Goal: Find specific page/section: Find specific page/section

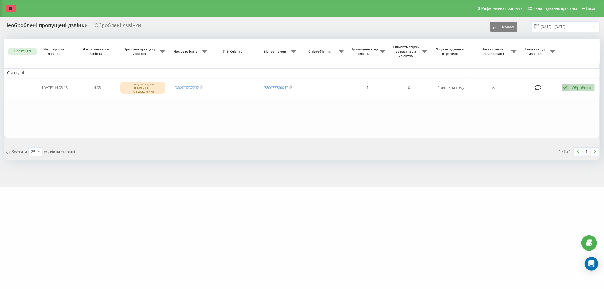
click at [9, 8] on icon at bounding box center [10, 9] width 3 height 4
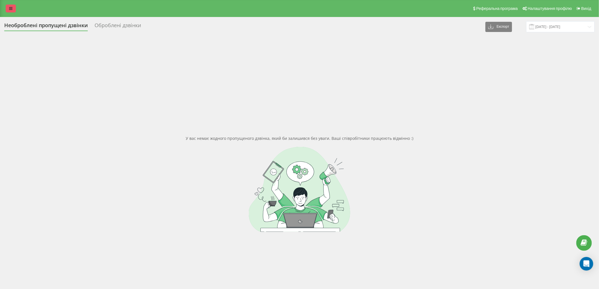
click at [8, 8] on link at bounding box center [11, 9] width 10 height 8
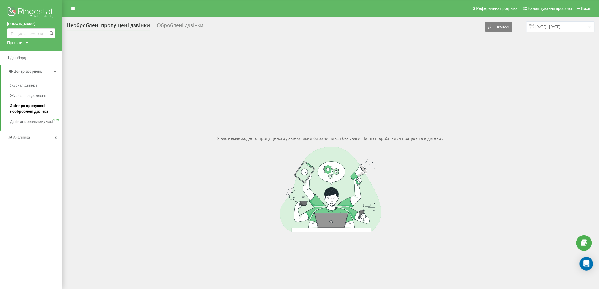
click at [38, 113] on span "Звіт про пропущені необроблені дзвінки" at bounding box center [34, 108] width 49 height 11
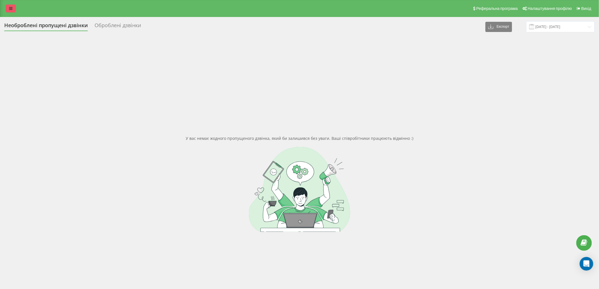
click at [11, 8] on icon at bounding box center [10, 9] width 3 height 4
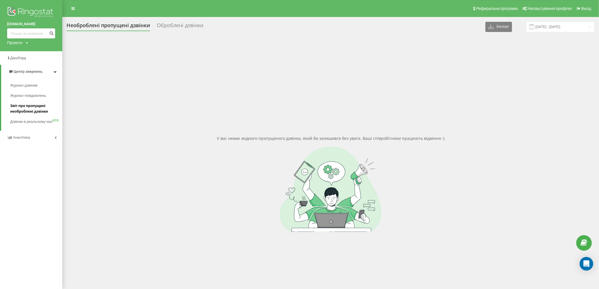
click at [23, 108] on span "Звіт про пропущені необроблені дзвінки" at bounding box center [34, 108] width 49 height 11
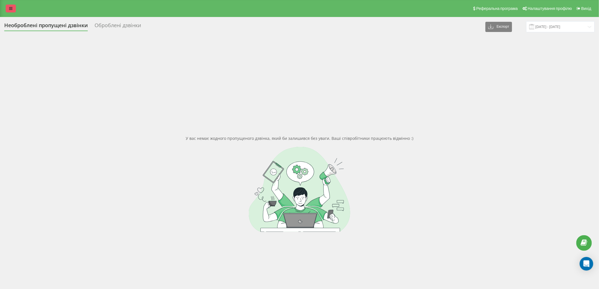
click at [8, 10] on link at bounding box center [11, 9] width 10 height 8
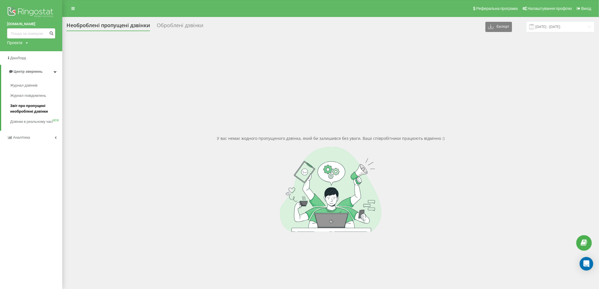
click at [25, 107] on span "Звіт про пропущені необроблені дзвінки" at bounding box center [34, 108] width 49 height 11
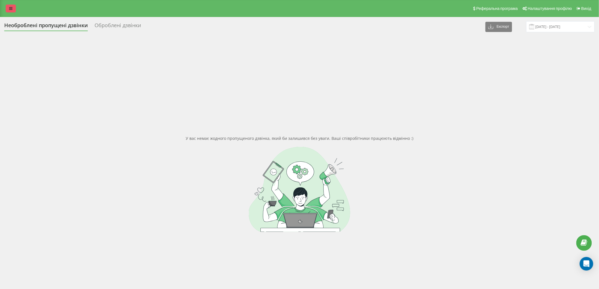
click at [10, 8] on icon at bounding box center [10, 9] width 3 height 4
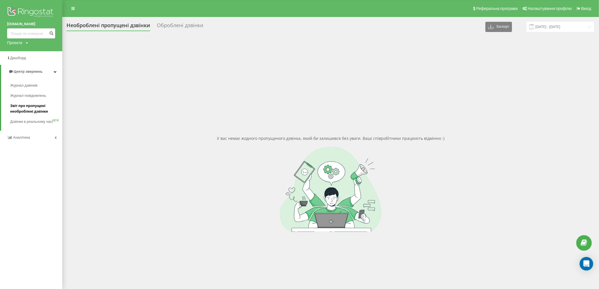
click at [27, 109] on span "Звіт про пропущені необроблені дзвінки" at bounding box center [34, 108] width 49 height 11
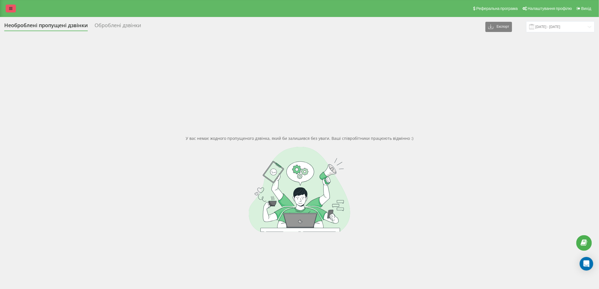
click at [9, 7] on icon at bounding box center [10, 9] width 3 height 4
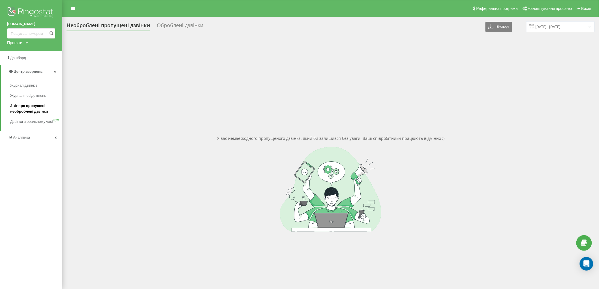
click at [21, 109] on span "Звіт про пропущені необроблені дзвінки" at bounding box center [34, 108] width 49 height 11
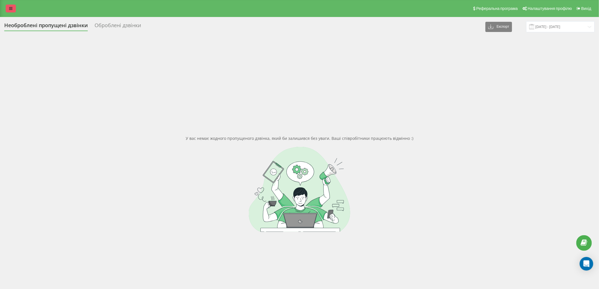
click at [8, 10] on link at bounding box center [11, 9] width 10 height 8
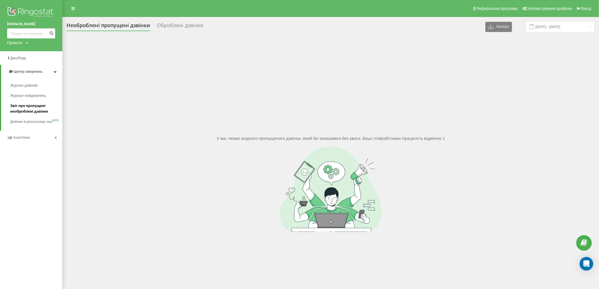
click at [37, 109] on span "Звіт про пропущені необроблені дзвінки" at bounding box center [34, 108] width 49 height 11
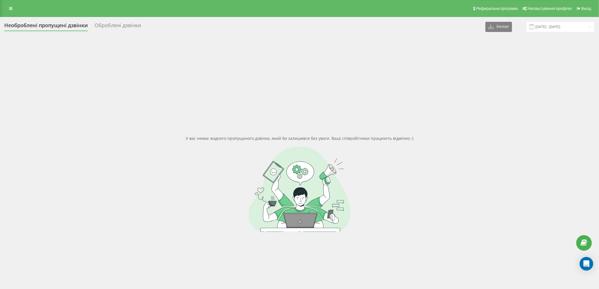
click at [10, 13] on div "Реферальна програма Налаштування профілю Вихід" at bounding box center [299, 8] width 599 height 17
click at [10, 10] on icon at bounding box center [10, 9] width 3 height 4
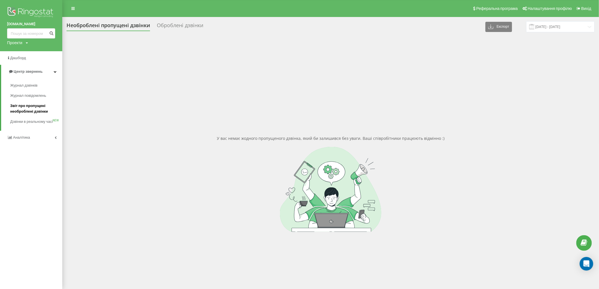
click at [22, 105] on span "Звіт про пропущені необроблені дзвінки" at bounding box center [34, 108] width 49 height 11
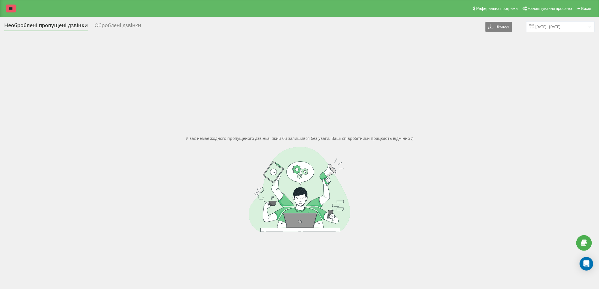
click at [12, 9] on icon at bounding box center [10, 9] width 3 height 4
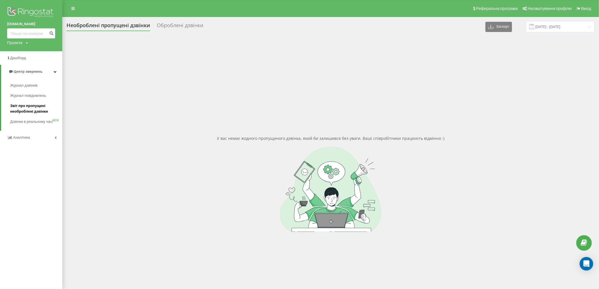
click at [18, 114] on span "Звіт про пропущені необроблені дзвінки" at bounding box center [34, 108] width 49 height 11
click at [21, 110] on span "Звіт про пропущені необроблені дзвінки" at bounding box center [34, 108] width 49 height 11
